Goal: Information Seeking & Learning: Learn about a topic

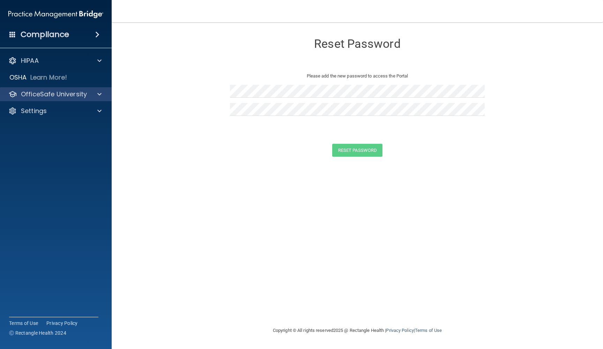
click at [71, 94] on p "OfficeSafe University" at bounding box center [54, 94] width 66 height 8
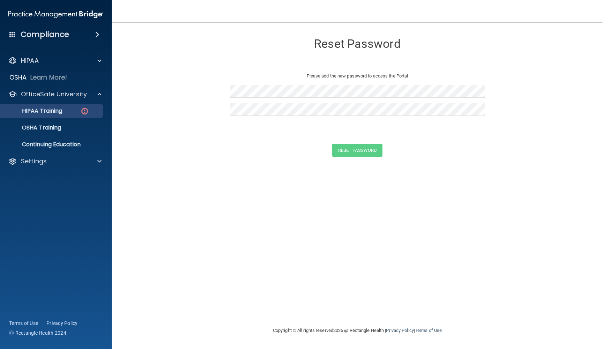
click at [62, 110] on p "HIPAA Training" at bounding box center [34, 110] width 58 height 7
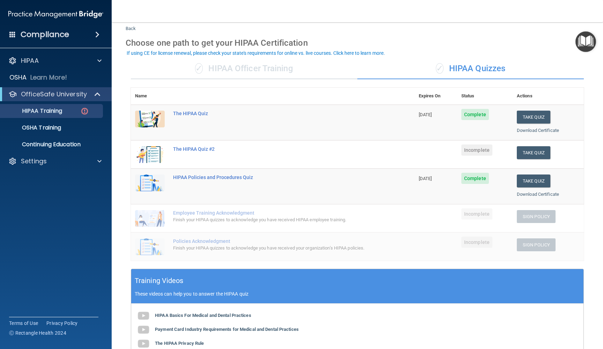
scroll to position [21, 0]
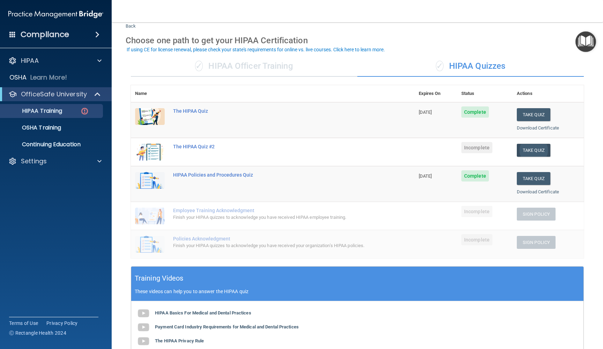
click at [548, 149] on button "Take Quiz" at bounding box center [534, 150] width 34 height 13
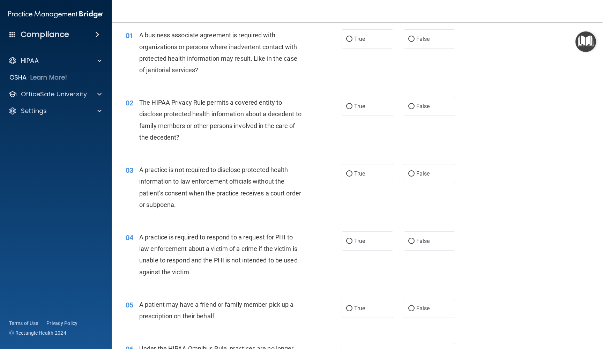
scroll to position [20, 0]
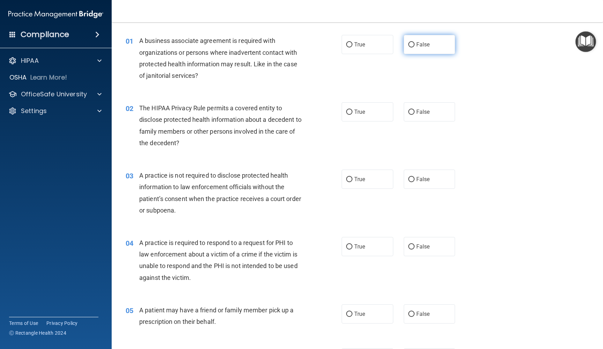
click at [414, 45] on input "False" at bounding box center [411, 44] width 6 height 5
radio input "true"
click at [384, 120] on label "True" at bounding box center [368, 111] width 52 height 19
click at [353, 115] on input "True" at bounding box center [349, 112] width 6 height 5
radio input "true"
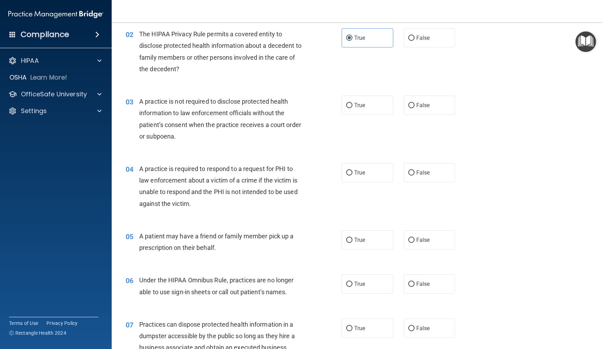
scroll to position [101, 0]
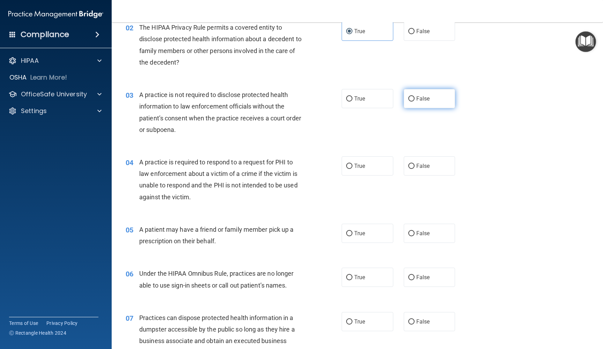
click at [414, 98] on input "False" at bounding box center [411, 98] width 6 height 5
radio input "true"
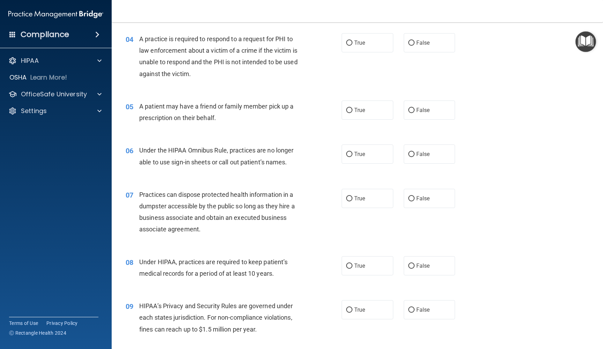
scroll to position [225, 0]
click at [403, 41] on div "True False" at bounding box center [404, 41] width 124 height 19
click at [409, 41] on input "False" at bounding box center [411, 42] width 6 height 5
radio input "true"
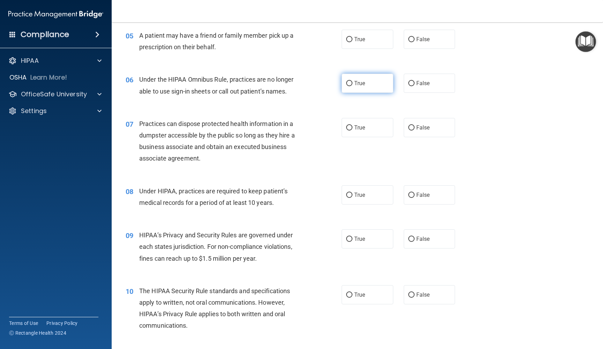
scroll to position [287, 0]
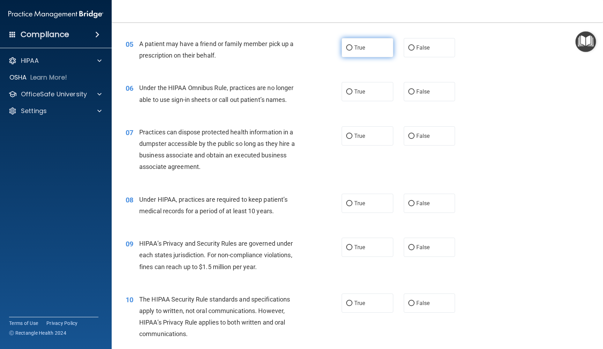
click at [377, 47] on label "True" at bounding box center [368, 47] width 52 height 19
click at [353, 47] on input "True" at bounding box center [349, 47] width 6 height 5
radio input "true"
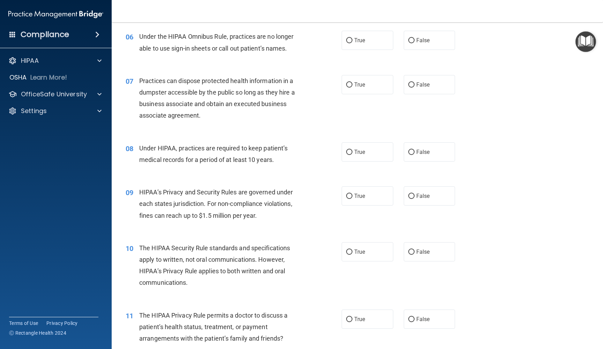
scroll to position [337, 0]
click at [414, 39] on input "False" at bounding box center [411, 41] width 6 height 5
radio input "true"
click at [404, 84] on label "False" at bounding box center [430, 85] width 52 height 19
click at [408, 84] on input "False" at bounding box center [411, 85] width 6 height 5
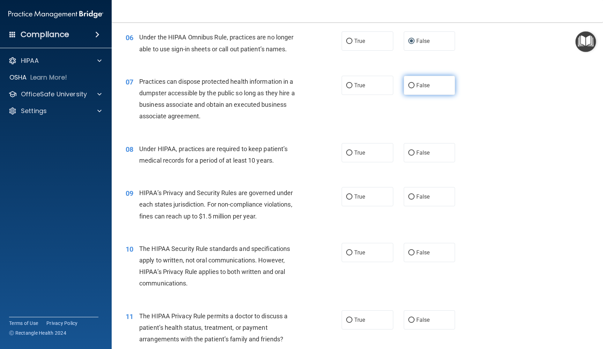
radio input "true"
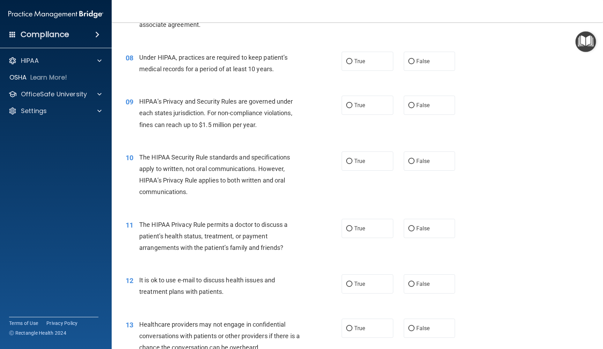
scroll to position [441, 0]
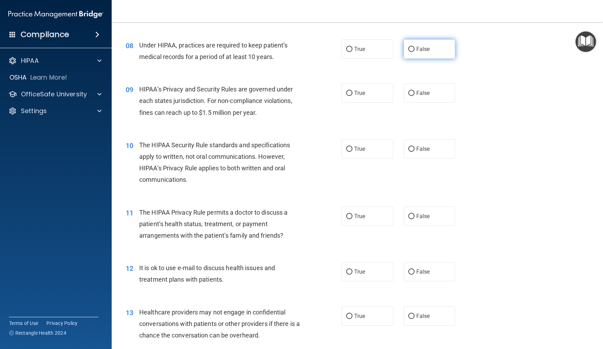
click at [408, 44] on label "False" at bounding box center [430, 48] width 52 height 19
click at [408, 47] on input "False" at bounding box center [411, 49] width 6 height 5
radio input "true"
click at [421, 95] on label "False" at bounding box center [430, 92] width 52 height 19
click at [415, 95] on input "False" at bounding box center [411, 93] width 6 height 5
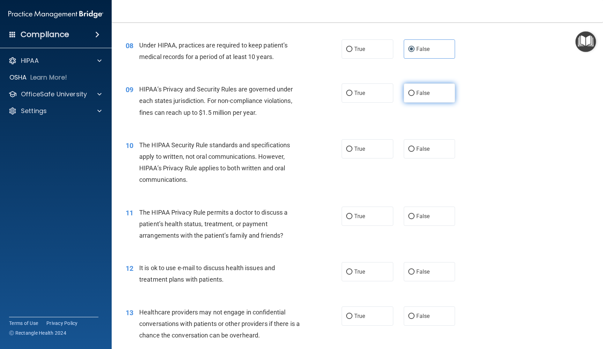
radio input "true"
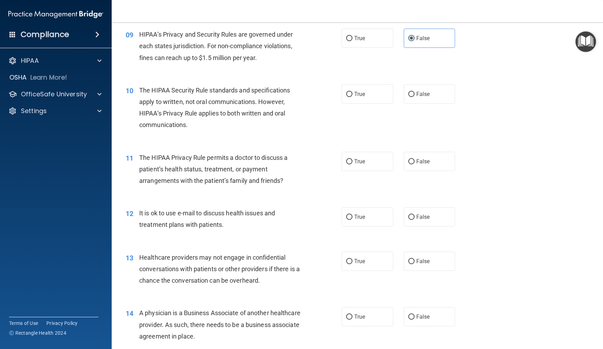
scroll to position [496, 0]
click at [407, 84] on label "False" at bounding box center [430, 93] width 52 height 19
click at [408, 91] on input "False" at bounding box center [411, 93] width 6 height 5
radio input "true"
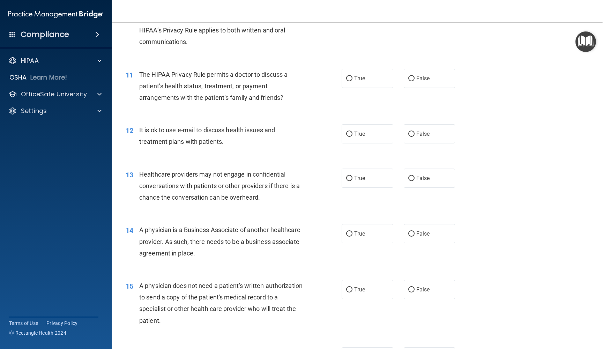
scroll to position [580, 0]
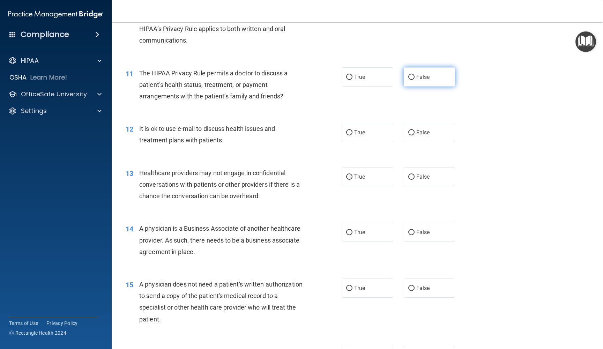
click at [417, 74] on span "False" at bounding box center [423, 77] width 14 height 7
click at [415, 75] on input "False" at bounding box center [411, 77] width 6 height 5
radio input "true"
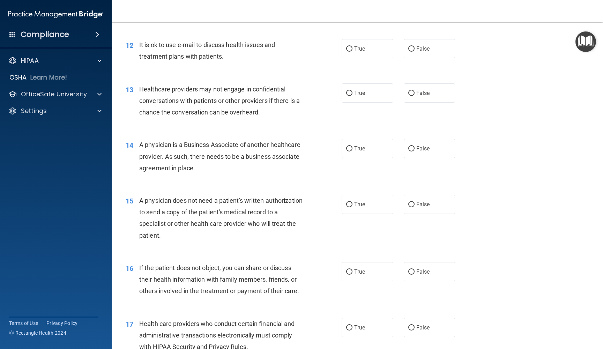
scroll to position [663, 0]
click at [406, 49] on label "False" at bounding box center [430, 49] width 52 height 19
click at [408, 49] on input "False" at bounding box center [411, 49] width 6 height 5
radio input "true"
click at [411, 91] on input "False" at bounding box center [411, 93] width 6 height 5
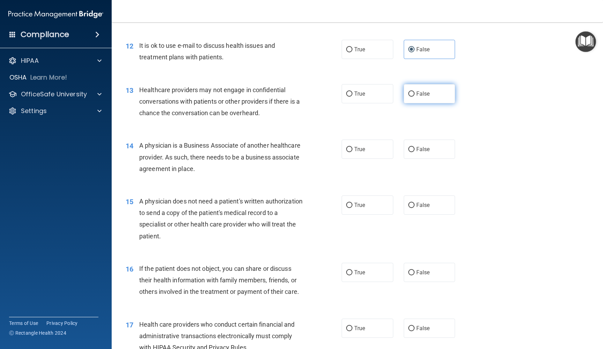
radio input "true"
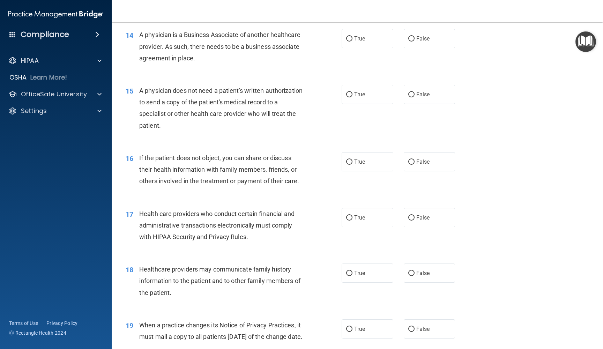
scroll to position [774, 0]
click at [414, 327] on label "False" at bounding box center [430, 328] width 52 height 19
click at [414, 327] on input "False" at bounding box center [411, 328] width 6 height 5
radio input "true"
click at [421, 272] on label "False" at bounding box center [430, 272] width 52 height 19
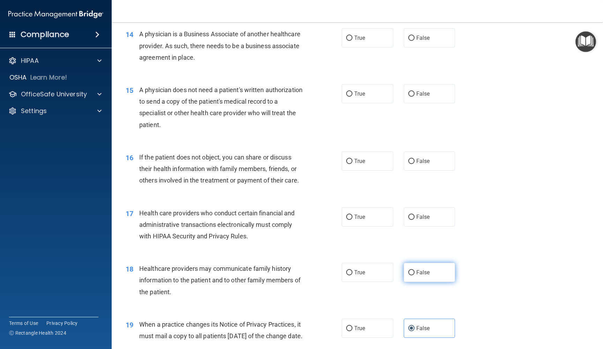
click at [415, 272] on input "False" at bounding box center [411, 272] width 6 height 5
radio input "true"
click at [364, 214] on span "True" at bounding box center [359, 217] width 11 height 7
click at [353, 215] on input "True" at bounding box center [349, 217] width 6 height 5
radio input "true"
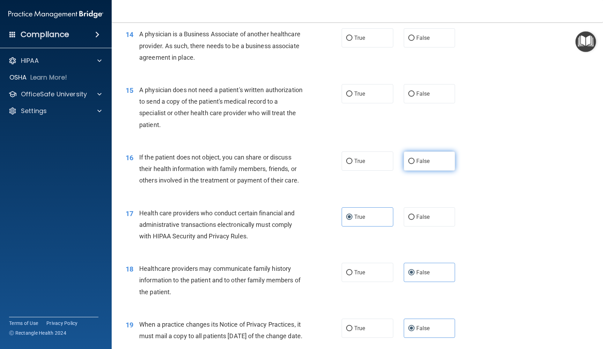
click at [410, 162] on label "False" at bounding box center [430, 160] width 52 height 19
click at [410, 162] on input "False" at bounding box center [411, 161] width 6 height 5
radio input "true"
click at [419, 90] on span "False" at bounding box center [423, 93] width 14 height 7
click at [415, 91] on input "False" at bounding box center [411, 93] width 6 height 5
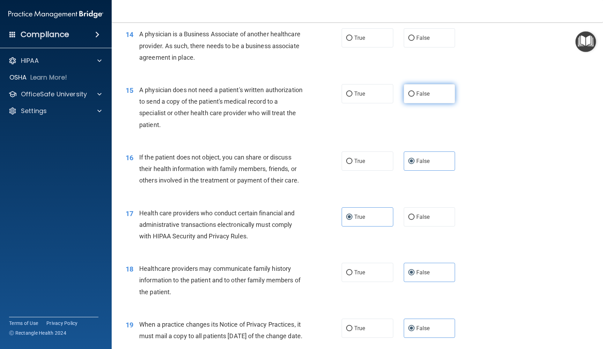
radio input "true"
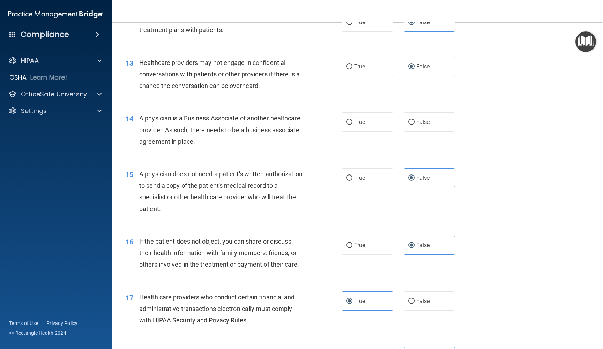
scroll to position [693, 0]
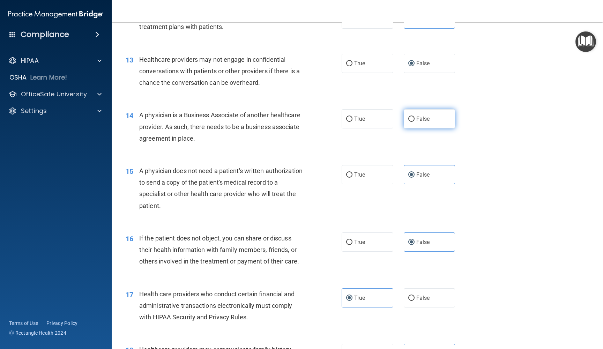
click at [417, 124] on label "False" at bounding box center [430, 118] width 52 height 19
click at [415, 122] on input "False" at bounding box center [411, 119] width 6 height 5
radio input "true"
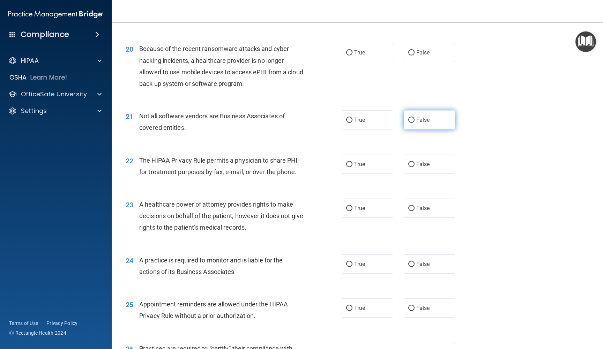
scroll to position [1098, 0]
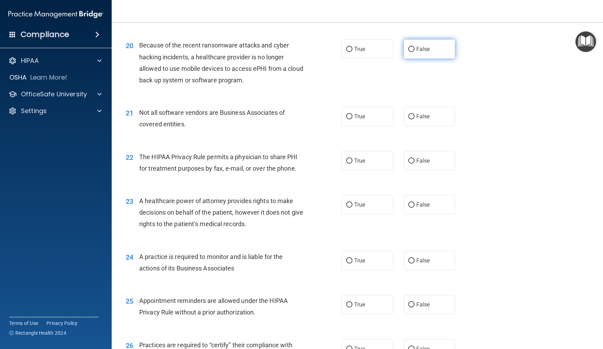
click at [411, 52] on input "False" at bounding box center [411, 49] width 6 height 5
radio input "true"
click at [379, 120] on label "True" at bounding box center [368, 116] width 52 height 19
click at [353, 119] on input "True" at bounding box center [349, 116] width 6 height 5
radio input "true"
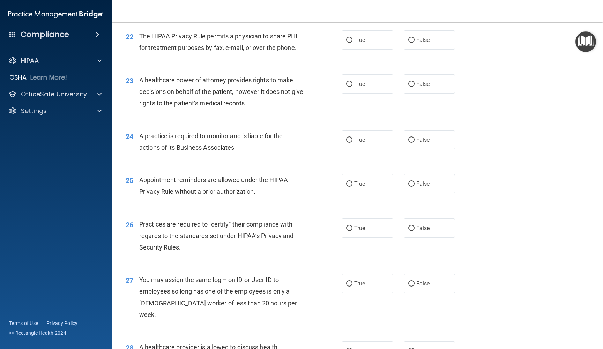
scroll to position [1223, 0]
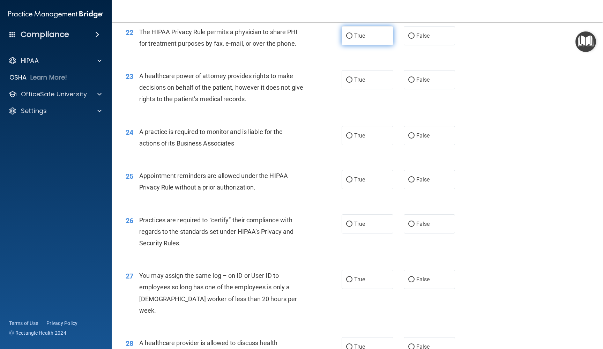
click at [358, 39] on span "True" at bounding box center [359, 35] width 11 height 7
click at [353, 39] on input "True" at bounding box center [349, 36] width 6 height 5
radio input "true"
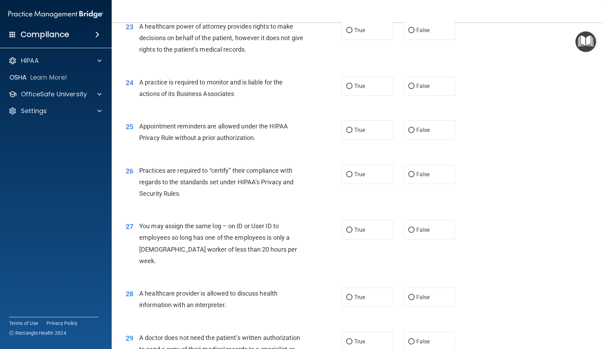
scroll to position [1273, 0]
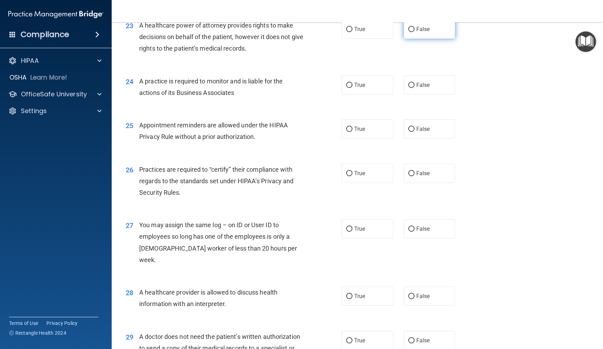
click at [411, 32] on input "False" at bounding box center [411, 29] width 6 height 5
radio input "true"
click at [420, 87] on label "False" at bounding box center [430, 84] width 52 height 19
click at [415, 87] on input "False" at bounding box center [411, 85] width 6 height 5
radio input "true"
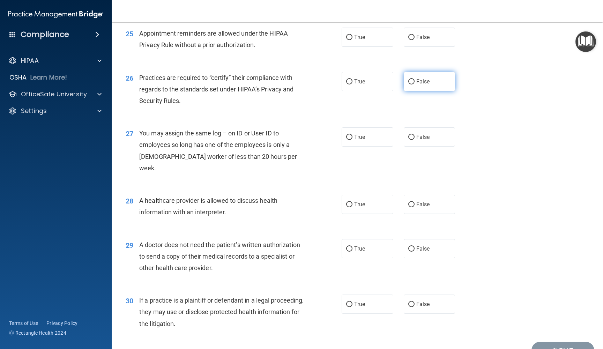
scroll to position [1374, 0]
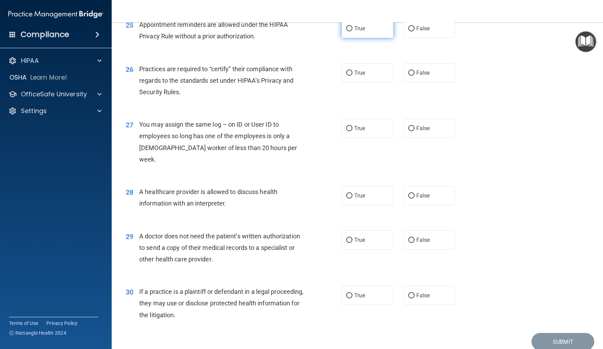
click at [361, 38] on label "True" at bounding box center [368, 28] width 52 height 19
click at [353, 31] on input "True" at bounding box center [349, 28] width 6 height 5
radio input "true"
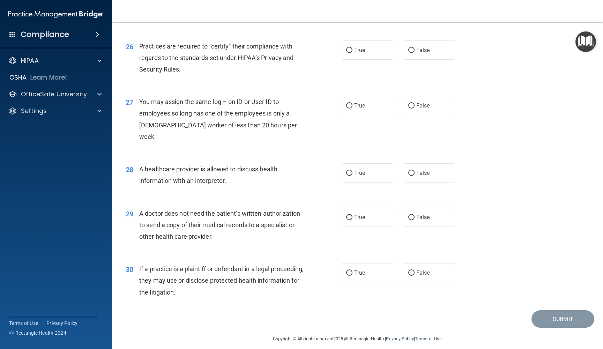
scroll to position [1396, 0]
click at [409, 52] on label "False" at bounding box center [430, 50] width 52 height 19
click at [409, 52] on input "False" at bounding box center [411, 50] width 6 height 5
radio input "true"
click at [420, 109] on span "False" at bounding box center [423, 106] width 14 height 7
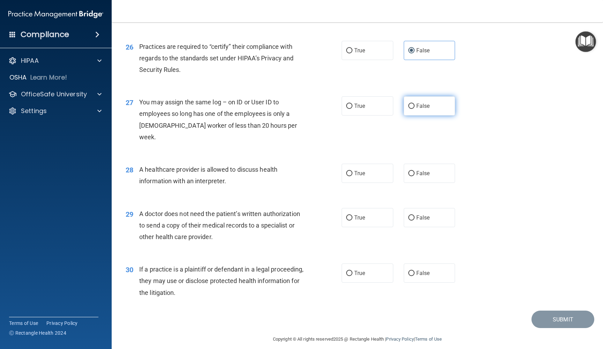
click at [415, 109] on input "False" at bounding box center [411, 106] width 6 height 5
radio input "true"
click at [376, 164] on label "True" at bounding box center [368, 173] width 52 height 19
click at [353, 171] on input "True" at bounding box center [349, 173] width 6 height 5
radio input "true"
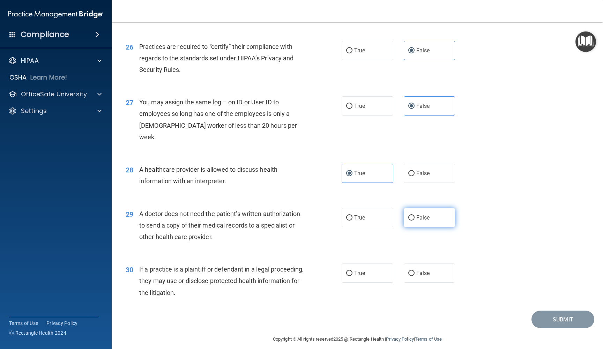
click at [411, 217] on label "False" at bounding box center [430, 217] width 52 height 19
click at [411, 217] on input "False" at bounding box center [411, 217] width 6 height 5
radio input "true"
click at [375, 267] on label "True" at bounding box center [368, 273] width 52 height 19
click at [353, 271] on input "True" at bounding box center [349, 273] width 6 height 5
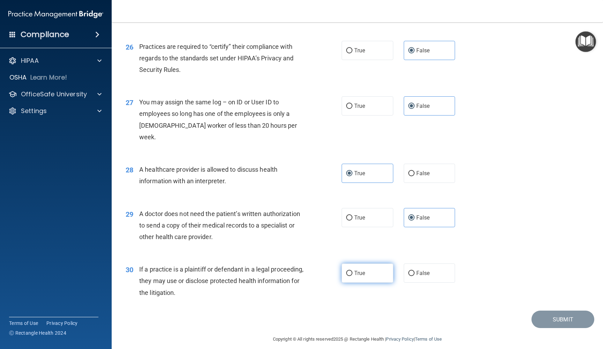
radio input "true"
click at [555, 318] on button "Submit" at bounding box center [563, 320] width 63 height 18
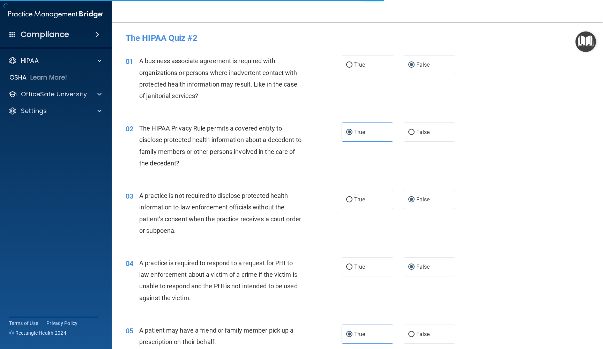
scroll to position [0, 0]
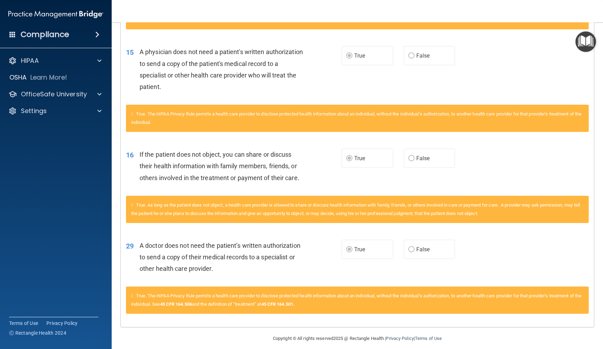
scroll to position [549, 0]
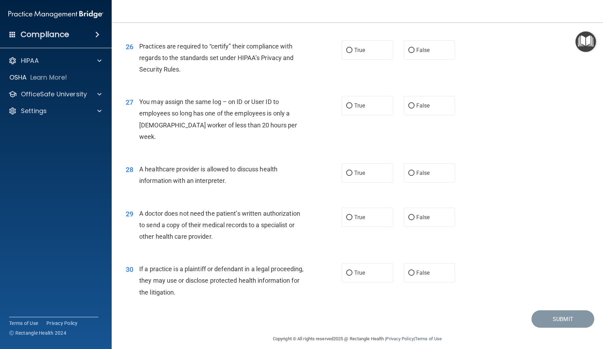
scroll to position [1396, 0]
click at [348, 215] on input "True" at bounding box center [349, 217] width 6 height 5
radio input "true"
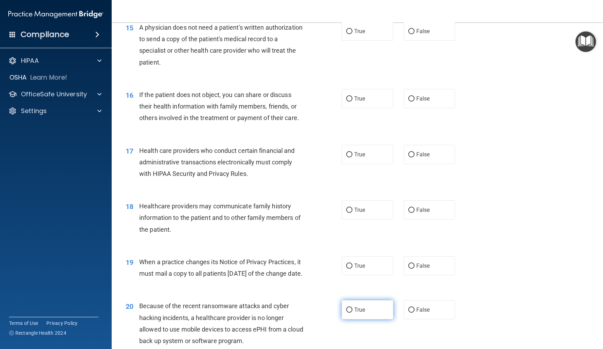
scroll to position [835, 0]
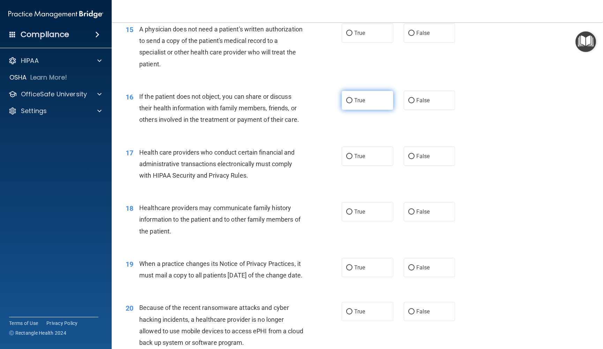
click at [350, 98] on input "True" at bounding box center [349, 100] width 6 height 5
radio input "true"
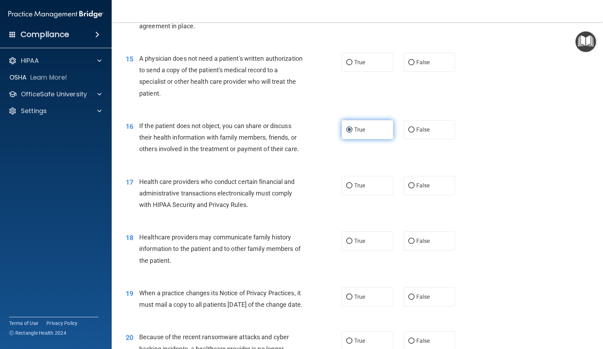
scroll to position [801, 0]
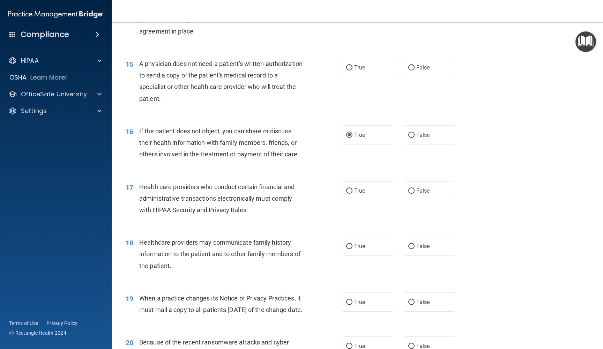
click at [349, 53] on div "15 A physician does not need a patient's written authorization to send a copy o…" at bounding box center [357, 82] width 474 height 67
click at [352, 69] on label "True" at bounding box center [368, 67] width 52 height 19
click at [352, 69] on input "True" at bounding box center [349, 67] width 6 height 5
radio input "true"
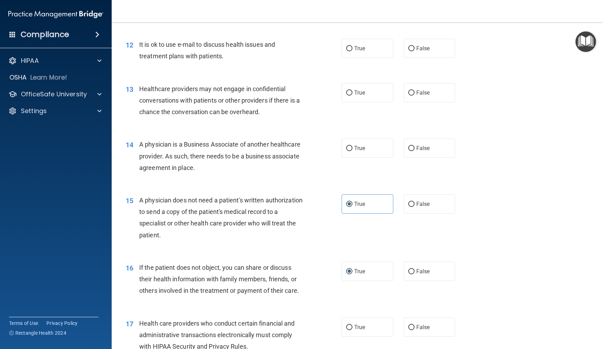
scroll to position [660, 0]
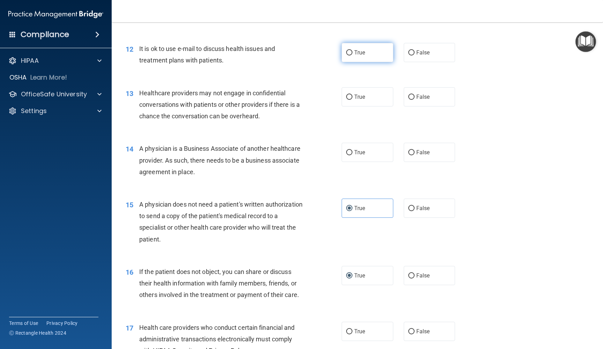
click at [352, 43] on label "True" at bounding box center [368, 52] width 52 height 19
click at [352, 50] on input "True" at bounding box center [349, 52] width 6 height 5
radio input "true"
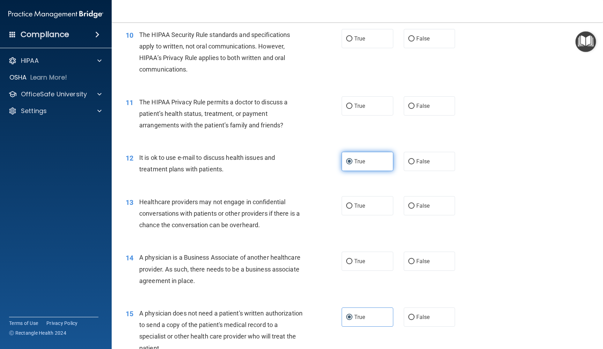
scroll to position [550, 0]
click at [350, 110] on label "True" at bounding box center [368, 106] width 52 height 19
click at [350, 110] on input "True" at bounding box center [349, 106] width 6 height 5
radio input "true"
click at [351, 43] on label "True" at bounding box center [368, 39] width 52 height 19
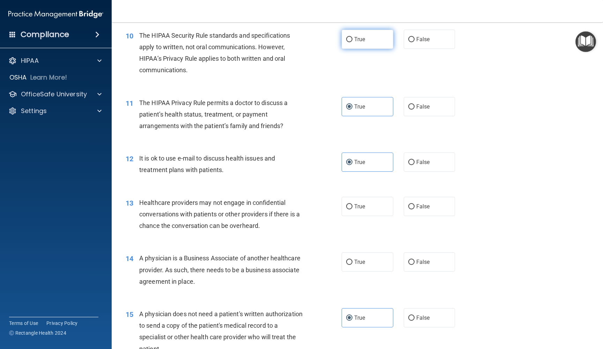
click at [351, 42] on input "True" at bounding box center [349, 39] width 6 height 5
radio input "true"
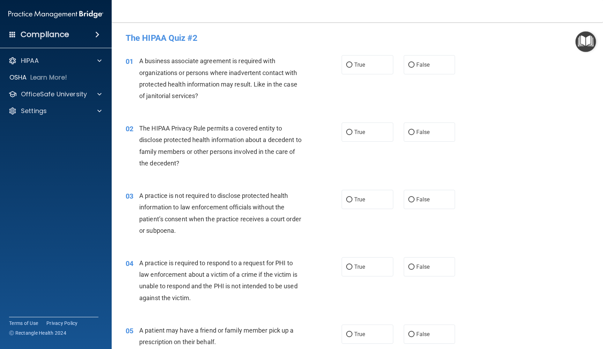
scroll to position [0, 0]
click at [350, 270] on label "True" at bounding box center [368, 266] width 52 height 19
click at [350, 270] on input "True" at bounding box center [349, 267] width 6 height 5
radio input "true"
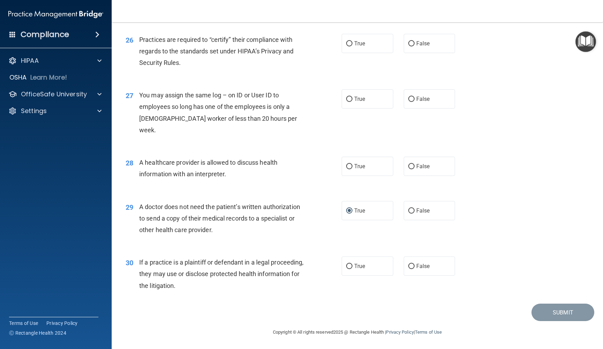
scroll to position [1396, 0]
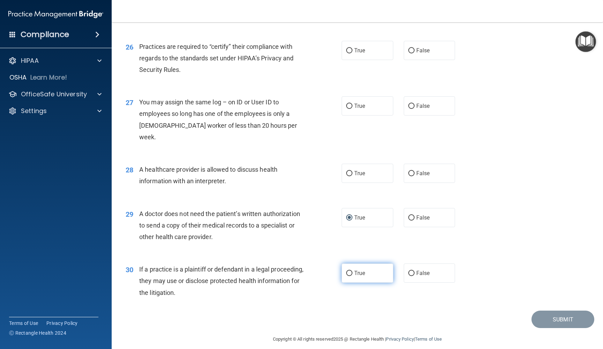
click at [358, 270] on span "True" at bounding box center [359, 273] width 11 height 7
click at [353, 271] on input "True" at bounding box center [349, 273] width 6 height 5
radio input "true"
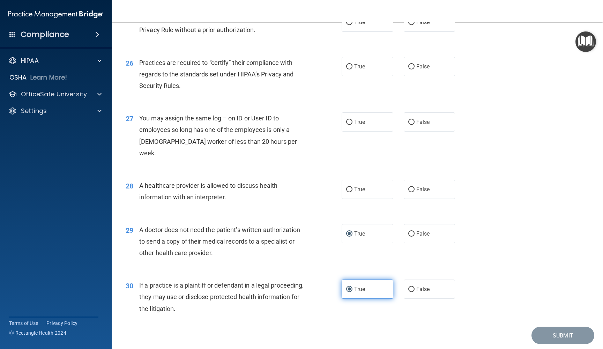
scroll to position [1375, 0]
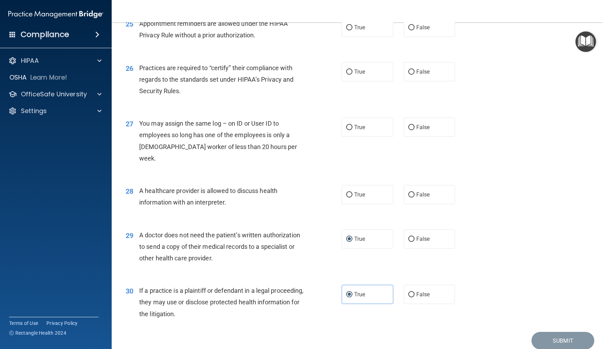
click at [363, 201] on div "28 A healthcare provider is allowed to discuss health information with an inter…" at bounding box center [357, 198] width 474 height 44
click at [363, 198] on div "28 A healthcare provider is allowed to discuss health information with an inter…" at bounding box center [357, 198] width 474 height 44
click at [366, 193] on label "True" at bounding box center [368, 194] width 52 height 19
click at [353, 193] on input "True" at bounding box center [349, 194] width 6 height 5
radio input "true"
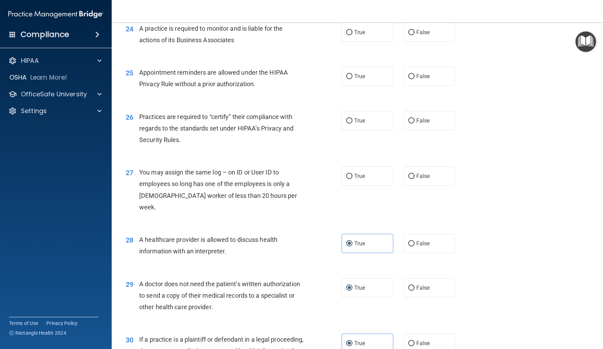
scroll to position [1324, 0]
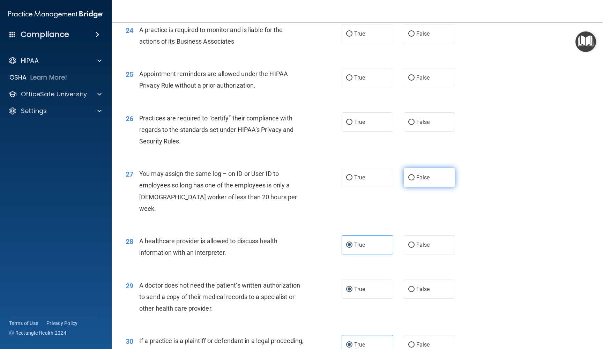
click at [415, 182] on label "False" at bounding box center [430, 177] width 52 height 19
click at [415, 180] on input "False" at bounding box center [411, 177] width 6 height 5
radio input "true"
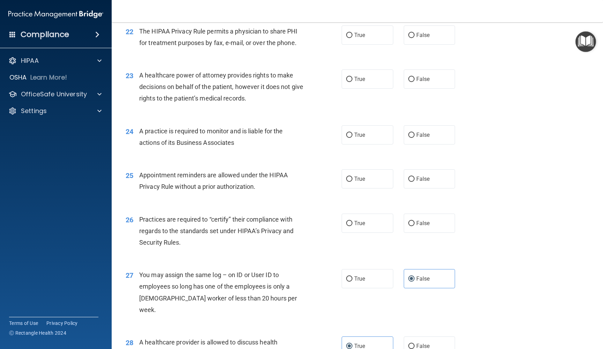
scroll to position [1216, 0]
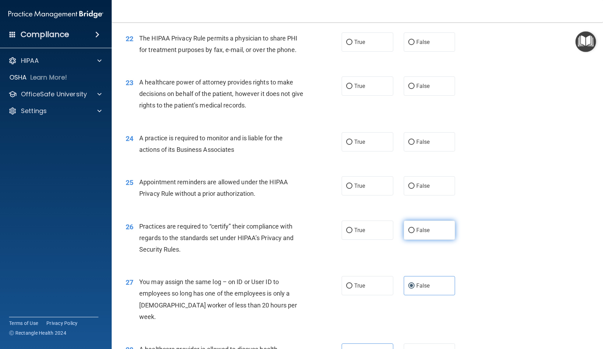
click at [423, 233] on span "False" at bounding box center [423, 230] width 14 height 7
click at [415, 233] on input "False" at bounding box center [411, 230] width 6 height 5
radio input "true"
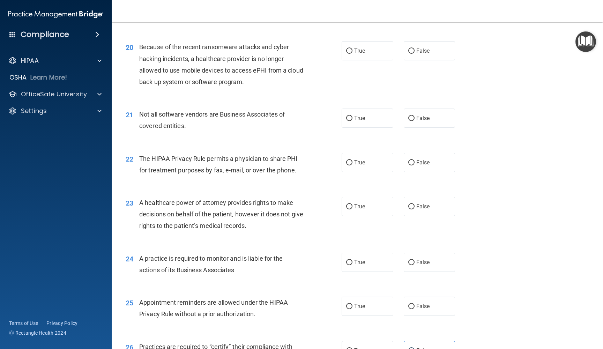
scroll to position [1095, 0]
click at [365, 317] on label "True" at bounding box center [368, 306] width 52 height 19
click at [353, 310] on input "True" at bounding box center [349, 307] width 6 height 5
radio input "true"
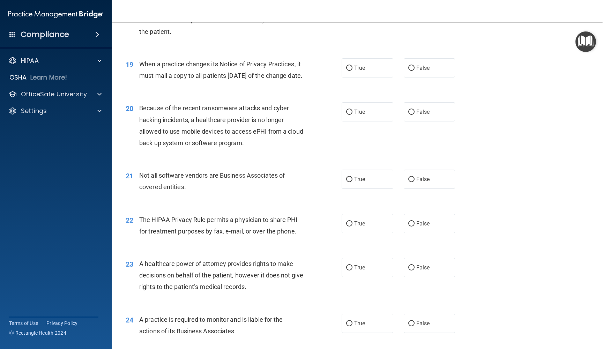
scroll to position [1033, 0]
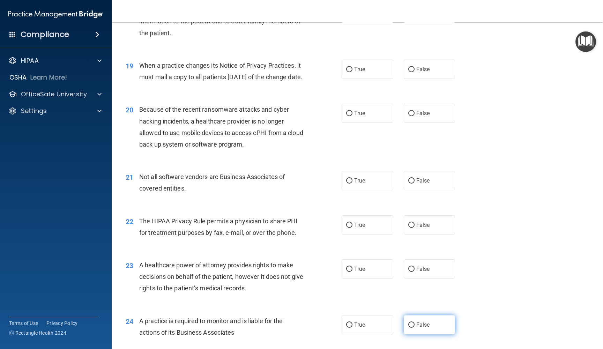
click at [426, 323] on label "False" at bounding box center [430, 324] width 52 height 19
click at [415, 323] on input "False" at bounding box center [411, 324] width 6 height 5
radio input "true"
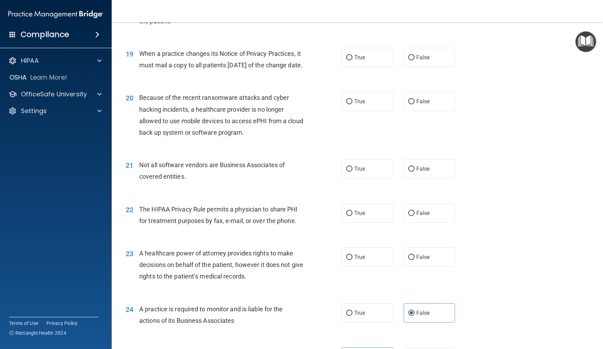
scroll to position [1042, 0]
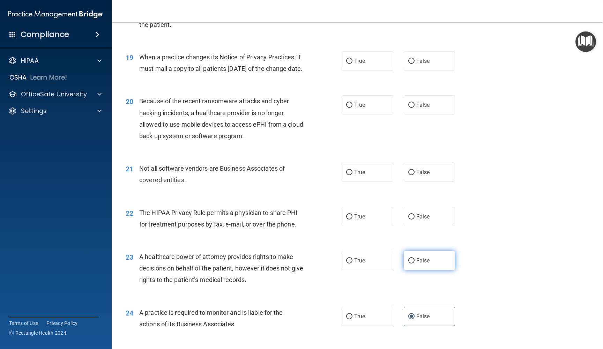
click at [413, 258] on label "False" at bounding box center [430, 260] width 52 height 19
click at [413, 258] on input "False" at bounding box center [411, 260] width 6 height 5
radio input "true"
click at [357, 226] on label "True" at bounding box center [368, 216] width 52 height 19
click at [353, 220] on input "True" at bounding box center [349, 216] width 6 height 5
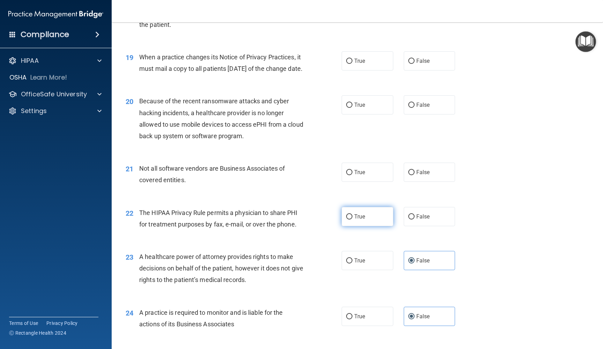
radio input "true"
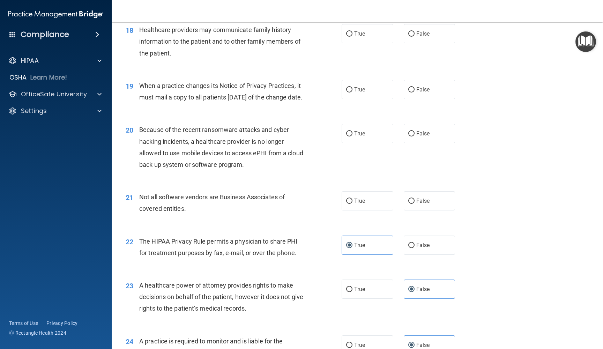
scroll to position [1024, 0]
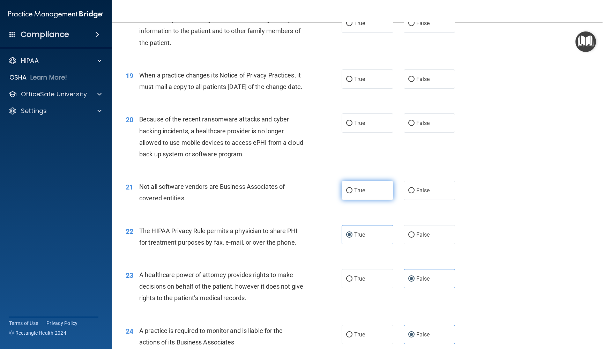
click at [361, 194] on span "True" at bounding box center [359, 190] width 11 height 7
click at [353, 193] on input "True" at bounding box center [349, 190] width 6 height 5
radio input "true"
click at [419, 125] on label "False" at bounding box center [430, 122] width 52 height 19
click at [415, 125] on input "False" at bounding box center [411, 123] width 6 height 5
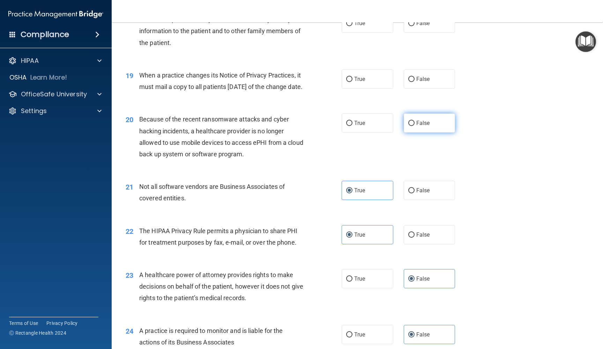
radio input "true"
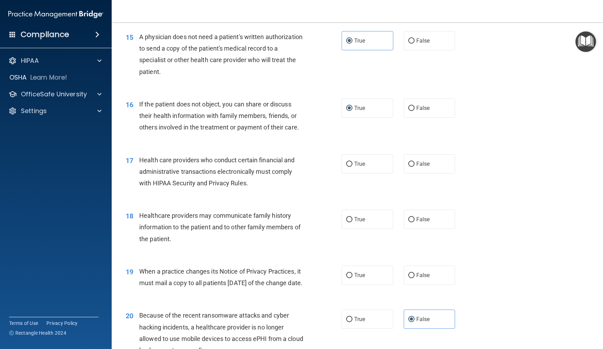
scroll to position [819, 0]
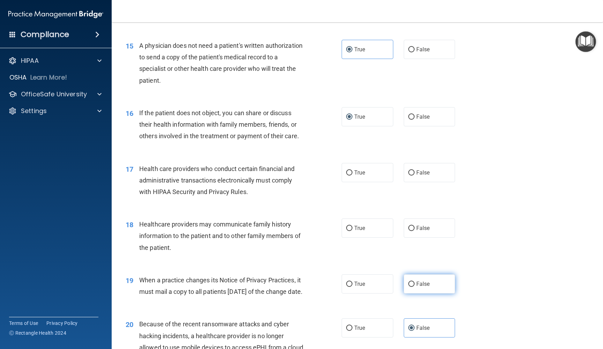
click at [420, 274] on label "False" at bounding box center [430, 283] width 52 height 19
click at [415, 282] on input "False" at bounding box center [411, 284] width 6 height 5
radio input "true"
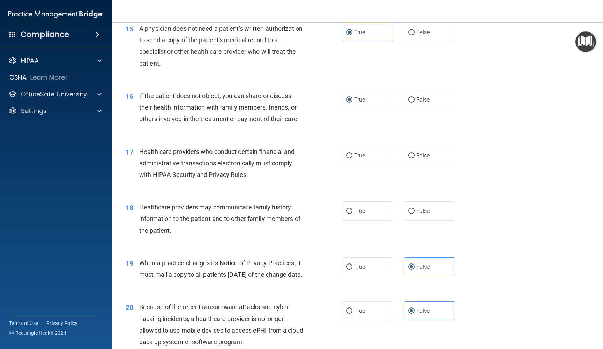
scroll to position [849, 0]
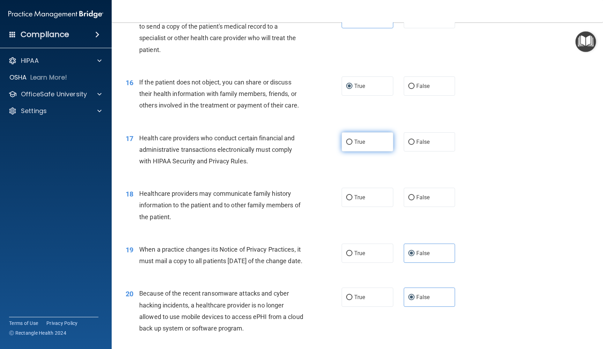
click at [356, 143] on label "True" at bounding box center [368, 141] width 52 height 19
click at [353, 143] on input "True" at bounding box center [349, 142] width 6 height 5
radio input "true"
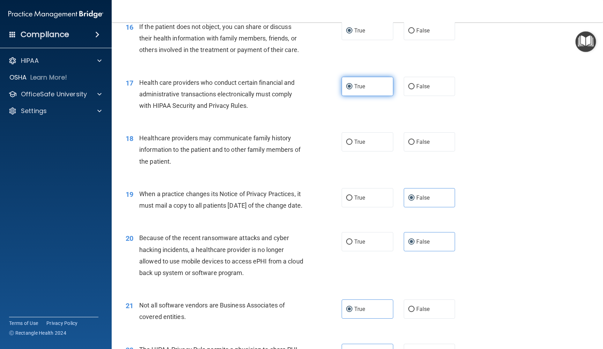
scroll to position [907, 0]
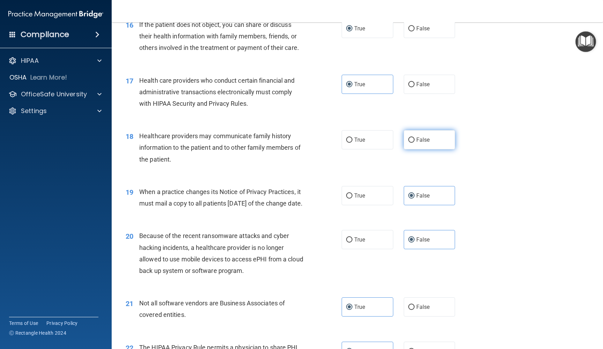
click at [425, 140] on label "False" at bounding box center [430, 139] width 52 height 19
click at [415, 140] on input "False" at bounding box center [411, 140] width 6 height 5
radio input "true"
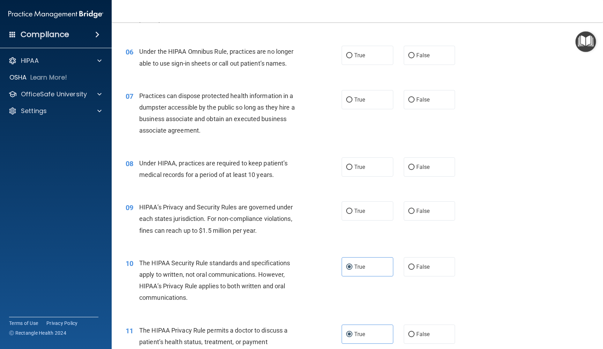
scroll to position [319, 0]
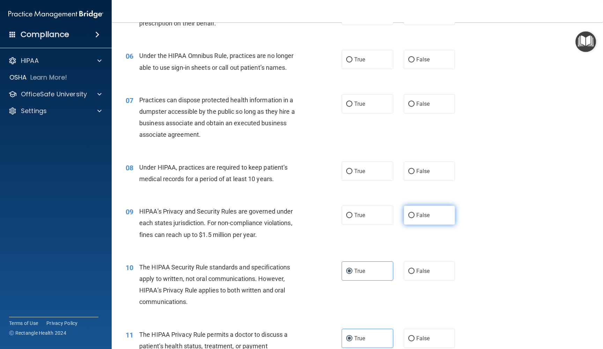
click at [410, 216] on input "False" at bounding box center [411, 215] width 6 height 5
radio input "true"
click at [418, 173] on label "False" at bounding box center [430, 171] width 52 height 19
click at [415, 173] on input "False" at bounding box center [411, 171] width 6 height 5
radio input "true"
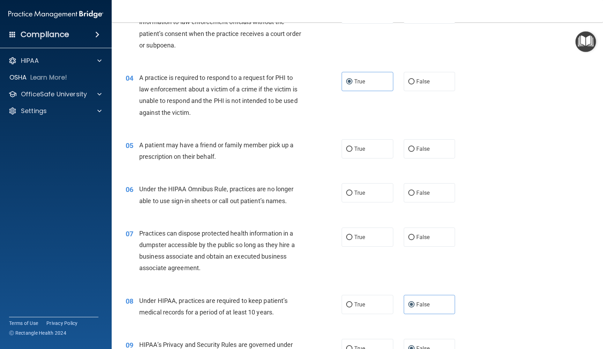
scroll to position [195, 0]
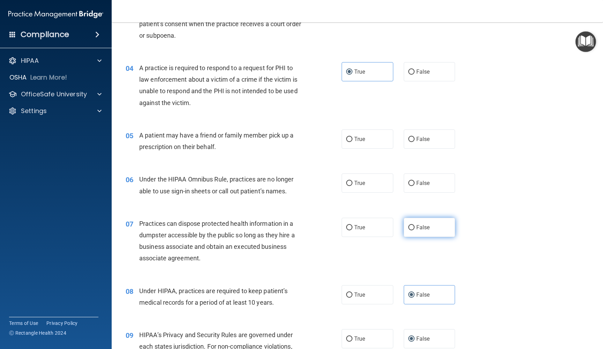
click at [427, 224] on span "False" at bounding box center [423, 227] width 14 height 7
click at [415, 225] on input "False" at bounding box center [411, 227] width 6 height 5
radio input "true"
click at [425, 177] on label "False" at bounding box center [430, 182] width 52 height 19
click at [415, 181] on input "False" at bounding box center [411, 183] width 6 height 5
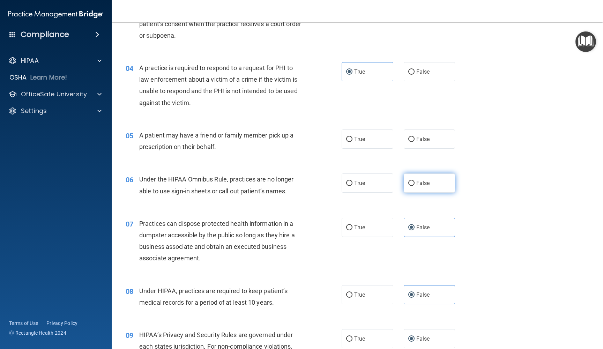
radio input "true"
click at [363, 136] on span "True" at bounding box center [359, 139] width 11 height 7
click at [353, 137] on input "True" at bounding box center [349, 139] width 6 height 5
radio input "true"
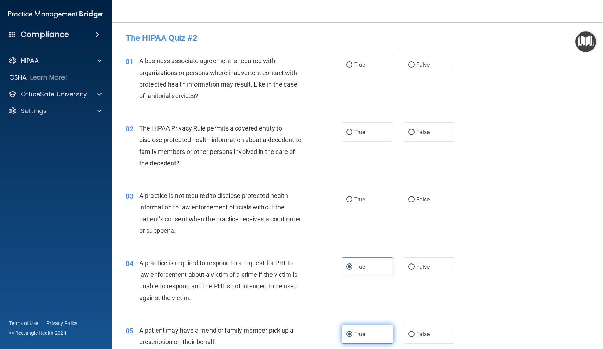
scroll to position [0, 0]
click at [415, 70] on label "False" at bounding box center [430, 64] width 52 height 19
click at [415, 68] on input "False" at bounding box center [411, 64] width 6 height 5
radio input "true"
click at [364, 127] on label "True" at bounding box center [368, 132] width 52 height 19
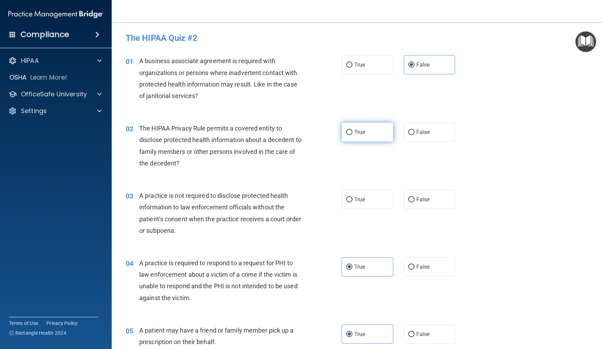
click at [353, 130] on input "True" at bounding box center [349, 132] width 6 height 5
radio input "true"
click at [412, 203] on label "False" at bounding box center [430, 199] width 52 height 19
click at [412, 202] on input "False" at bounding box center [411, 199] width 6 height 5
radio input "true"
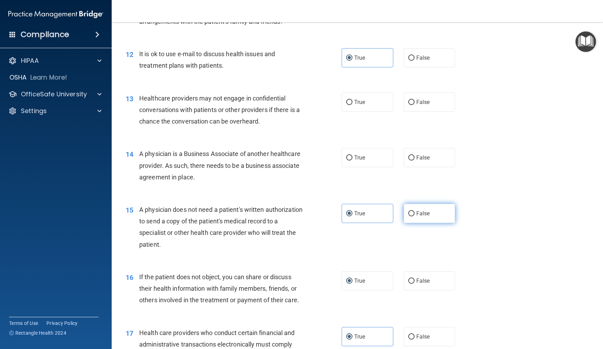
scroll to position [642, 0]
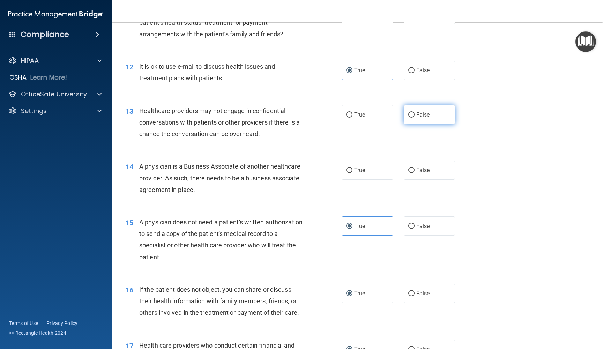
click at [418, 119] on label "False" at bounding box center [430, 114] width 52 height 19
click at [415, 118] on input "False" at bounding box center [411, 114] width 6 height 5
radio input "true"
click at [420, 170] on span "False" at bounding box center [423, 170] width 14 height 7
click at [415, 170] on input "False" at bounding box center [411, 170] width 6 height 5
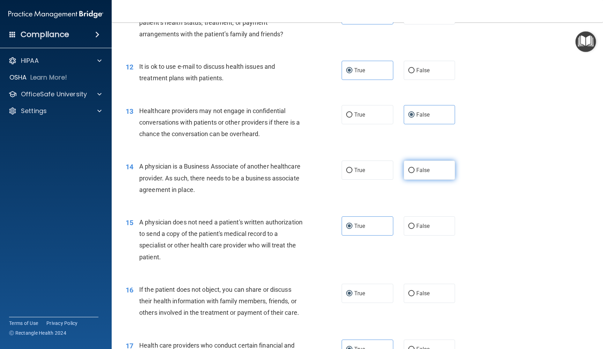
radio input "true"
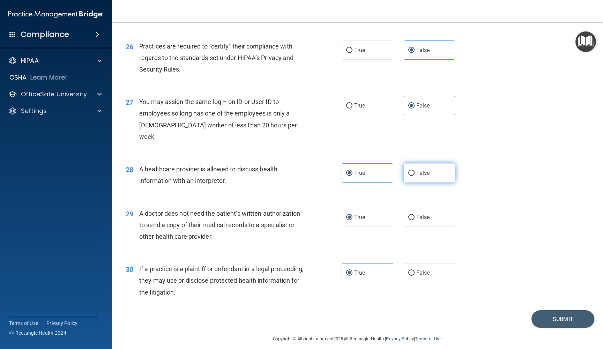
scroll to position [1396, 0]
click at [536, 311] on button "Submit" at bounding box center [563, 320] width 63 height 18
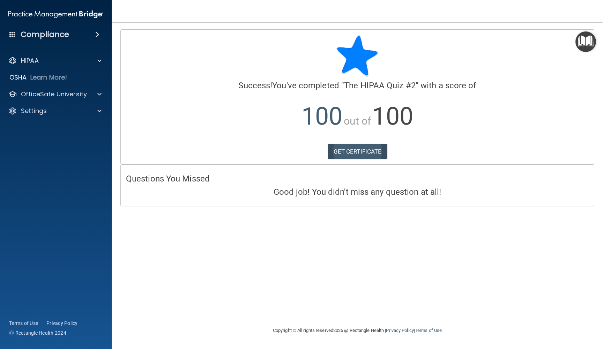
click at [355, 151] on link "GET CERTIFICATE" at bounding box center [358, 151] width 60 height 15
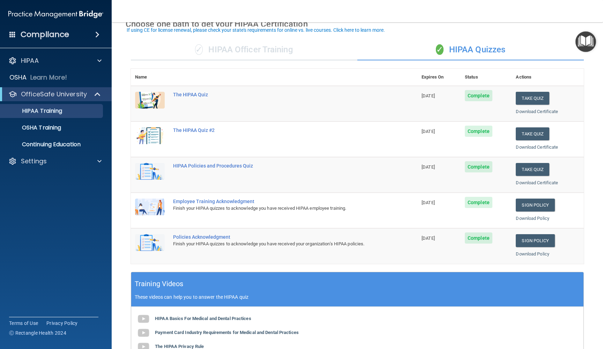
scroll to position [36, 0]
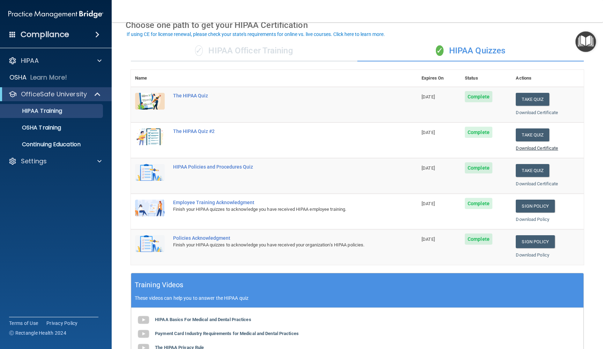
click at [527, 146] on link "Download Certificate" at bounding box center [537, 148] width 42 height 5
click at [536, 204] on link "Sign Policy" at bounding box center [535, 206] width 39 height 13
click at [532, 236] on link "Sign Policy" at bounding box center [535, 241] width 39 height 13
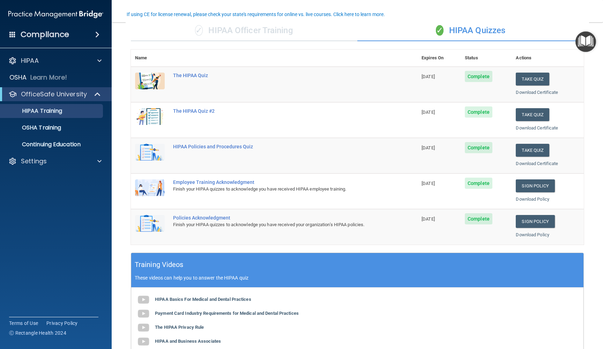
scroll to position [50, 0]
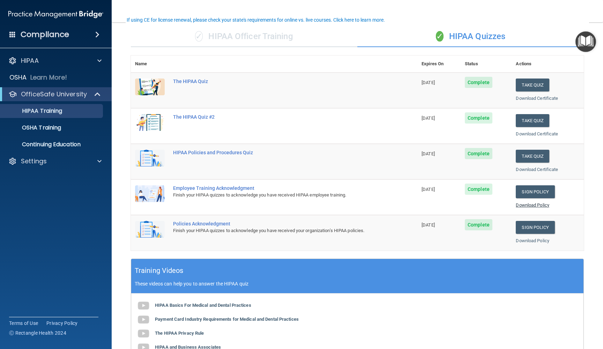
click at [528, 203] on link "Download Policy" at bounding box center [533, 204] width 34 height 5
click at [526, 202] on link "Download Policy" at bounding box center [533, 204] width 34 height 5
click at [521, 238] on link "Download Policy" at bounding box center [533, 240] width 34 height 5
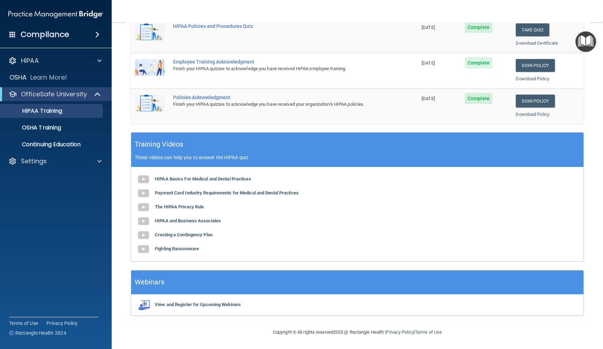
scroll to position [171, 0]
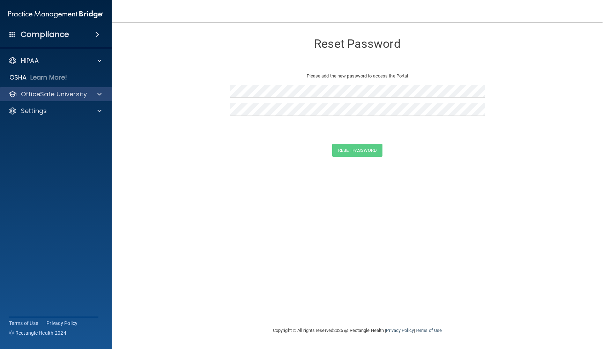
click at [98, 99] on div "OfficeSafe University" at bounding box center [56, 94] width 112 height 14
click at [87, 97] on div "OfficeSafe University" at bounding box center [46, 94] width 87 height 8
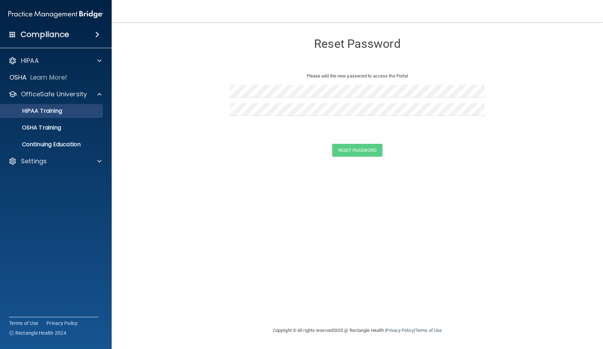
click at [87, 112] on div "HIPAA Training" at bounding box center [52, 110] width 95 height 7
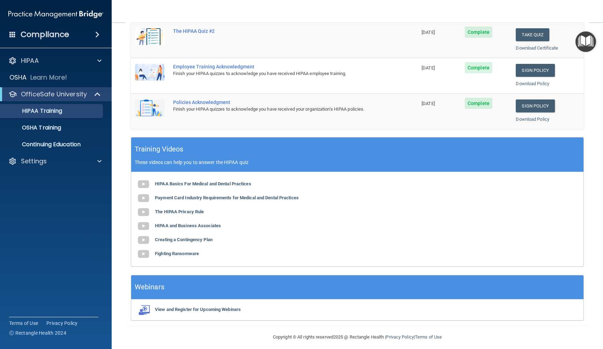
scroll to position [171, 0]
click at [253, 305] on div "View and Register for Upcoming Webinars" at bounding box center [357, 310] width 452 height 21
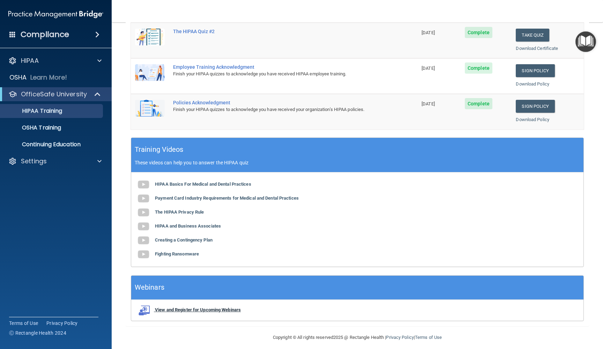
click at [166, 307] on b "View and Register for Upcoming Webinars" at bounding box center [198, 309] width 86 height 5
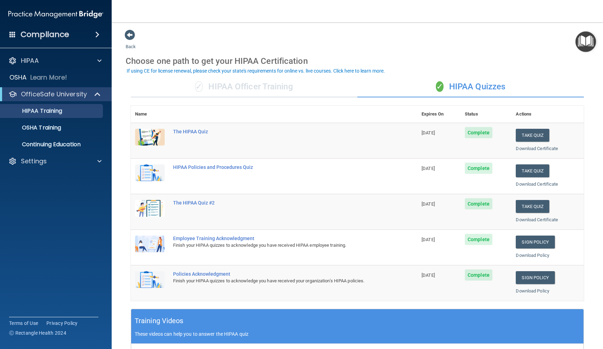
scroll to position [0, 0]
click at [128, 36] on span at bounding box center [130, 35] width 10 height 10
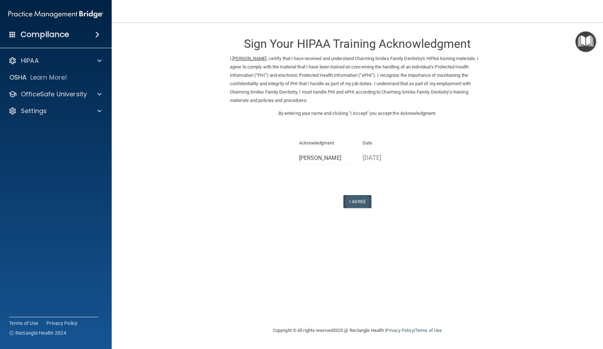
click at [364, 195] on button "I Agree" at bounding box center [357, 201] width 28 height 13
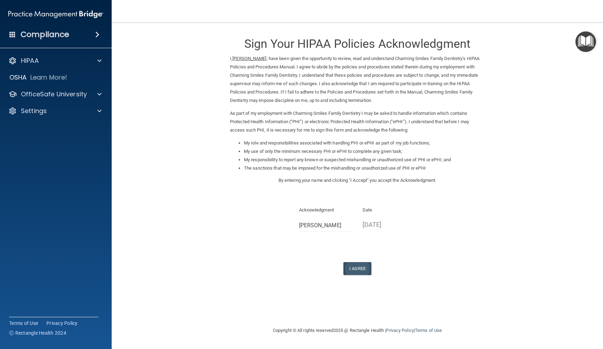
click at [359, 262] on button "I Agree" at bounding box center [357, 268] width 28 height 13
